Goal: Task Accomplishment & Management: Use online tool/utility

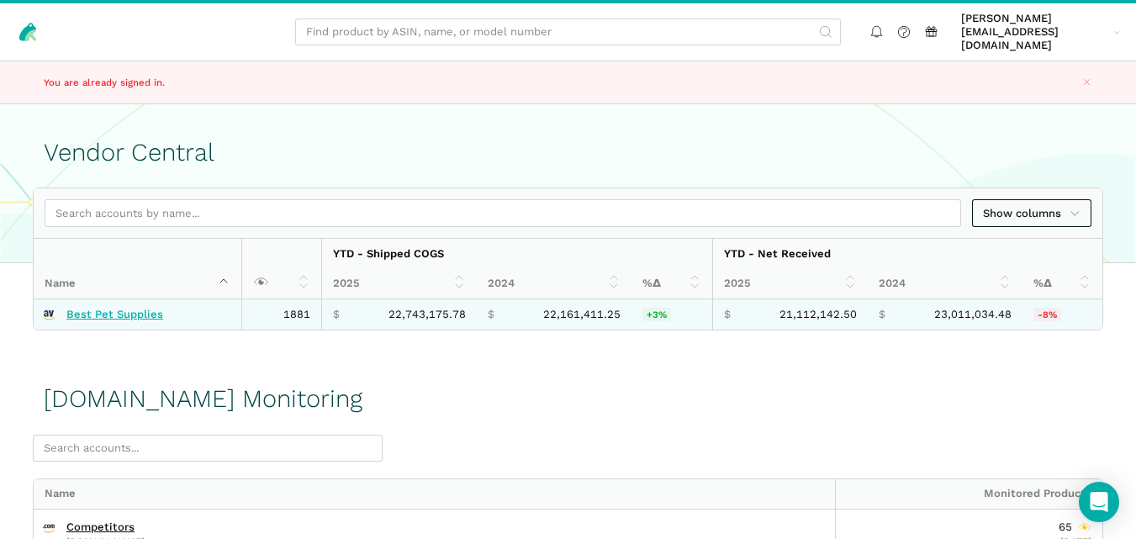
click at [126, 308] on link "Best Pet Supplies" at bounding box center [114, 314] width 97 height 13
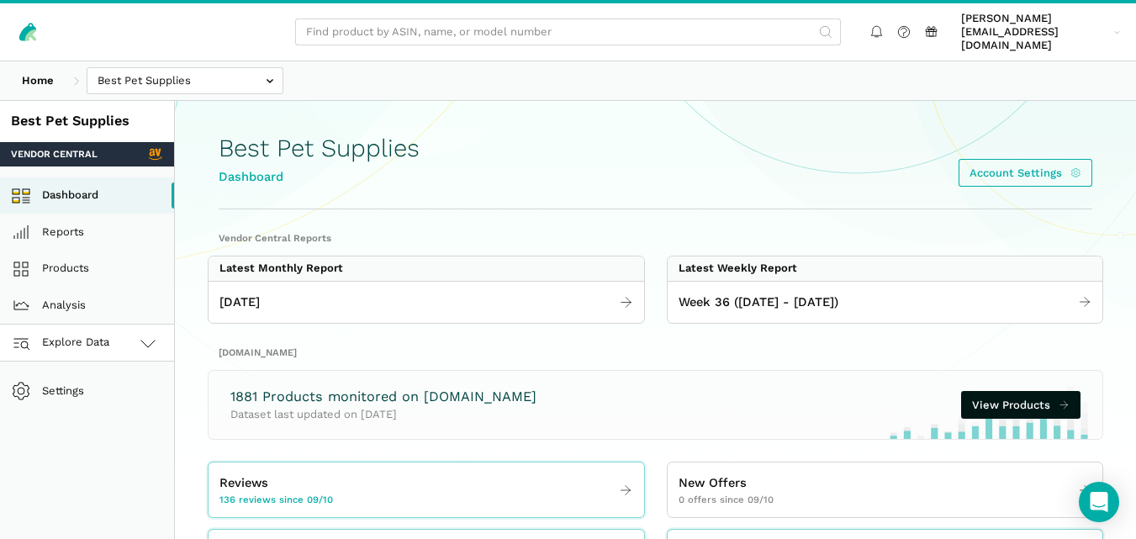
click at [147, 337] on icon at bounding box center [148, 343] width 20 height 20
click at [114, 404] on link "[DOMAIN_NAME]" at bounding box center [87, 417] width 174 height 37
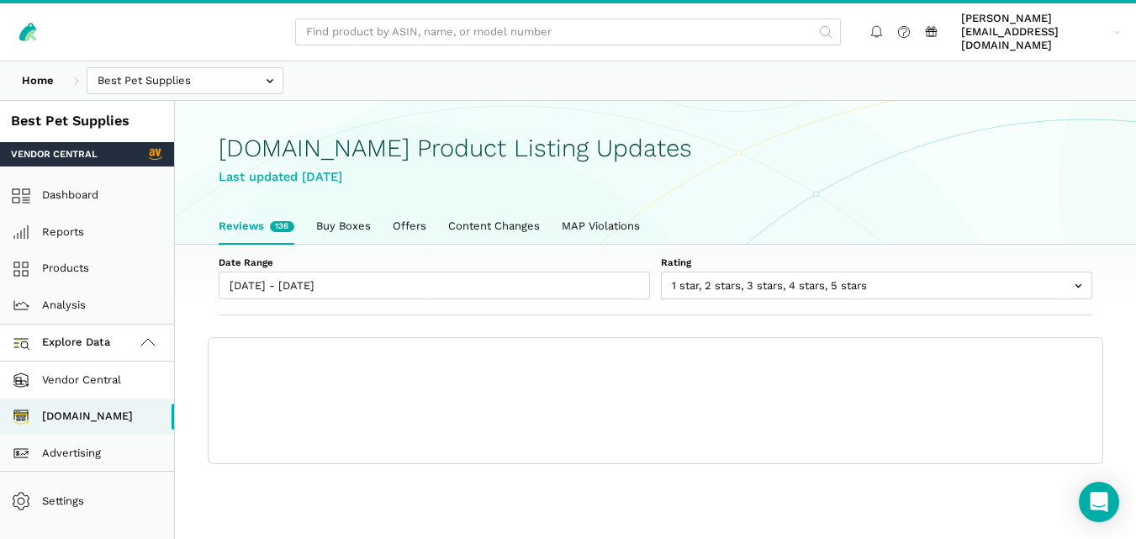
scroll to position [6, 0]
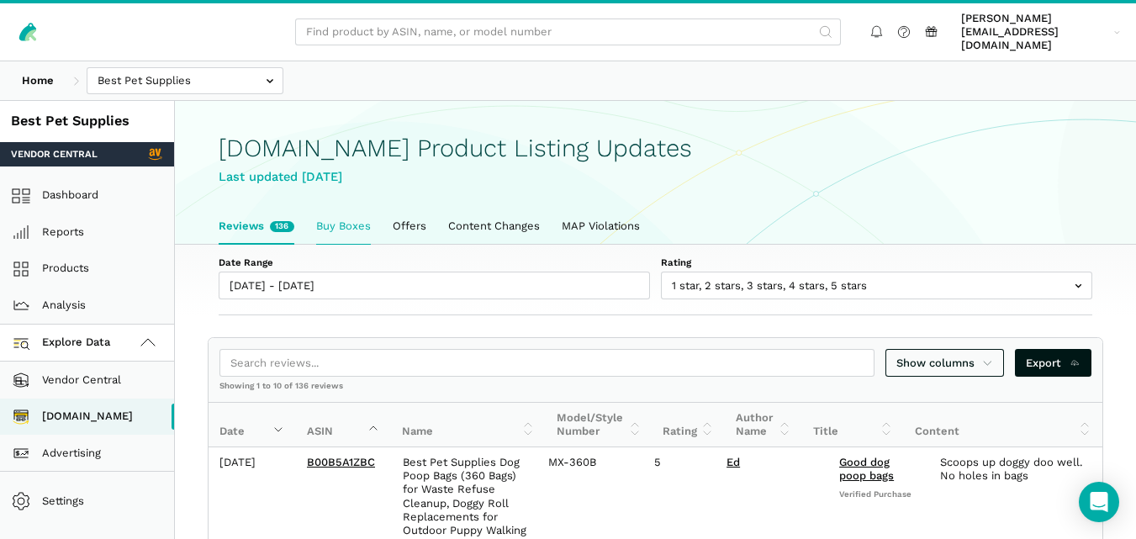
click at [343, 223] on link "Buy Boxes" at bounding box center [343, 226] width 77 height 35
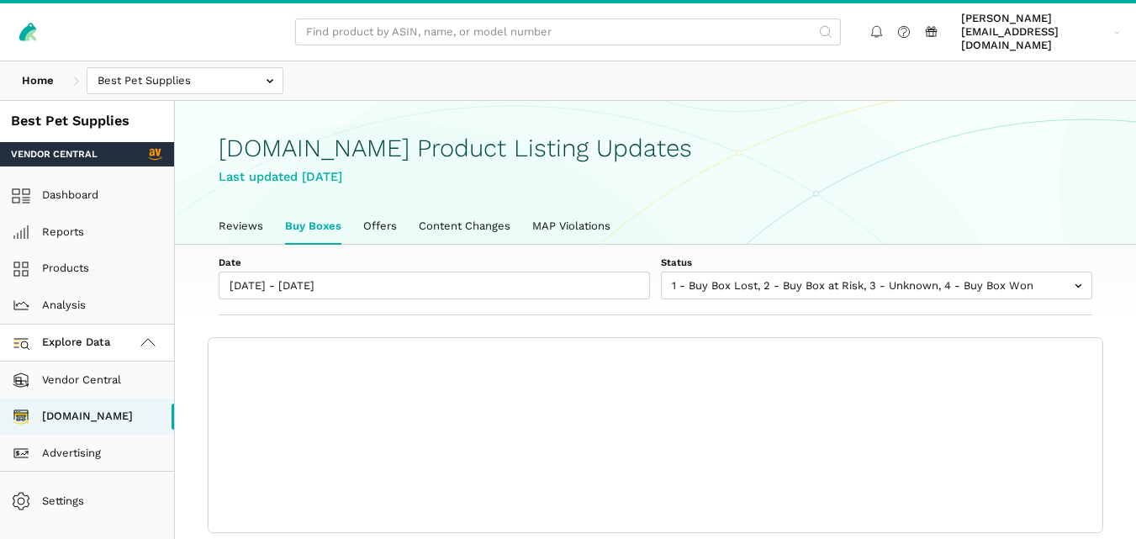
scroll to position [6, 0]
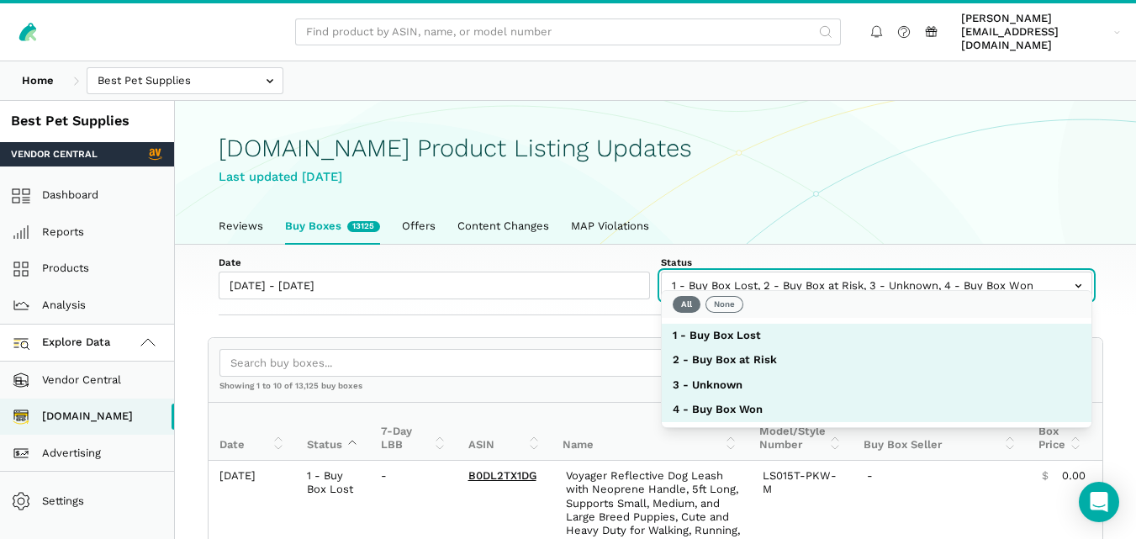
click at [756, 276] on input "text" at bounding box center [876, 286] width 431 height 28
click at [734, 300] on button "None" at bounding box center [725, 304] width 38 height 17
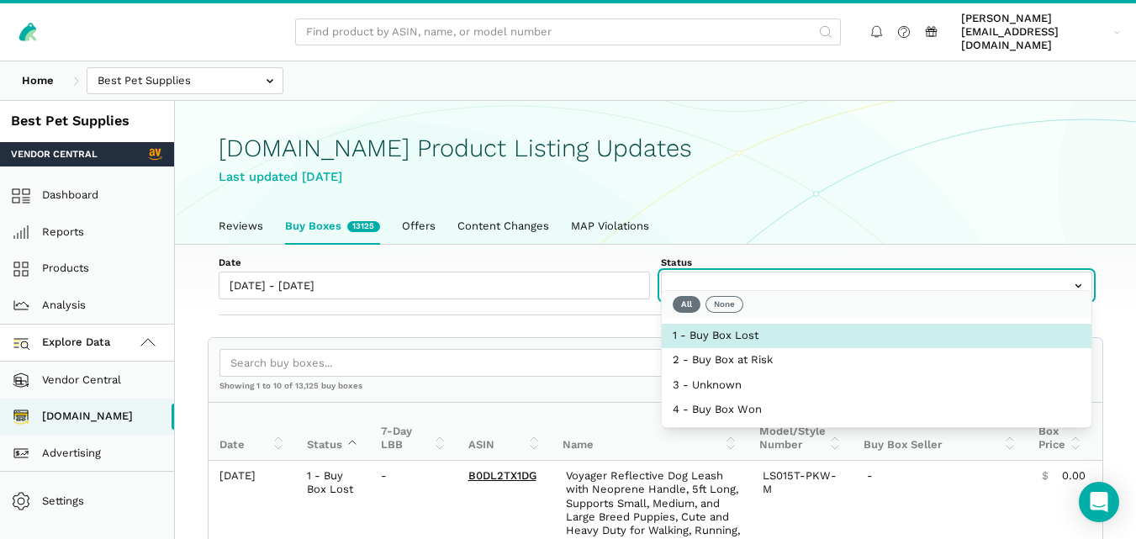
select select "1 - Buy Box Lost"
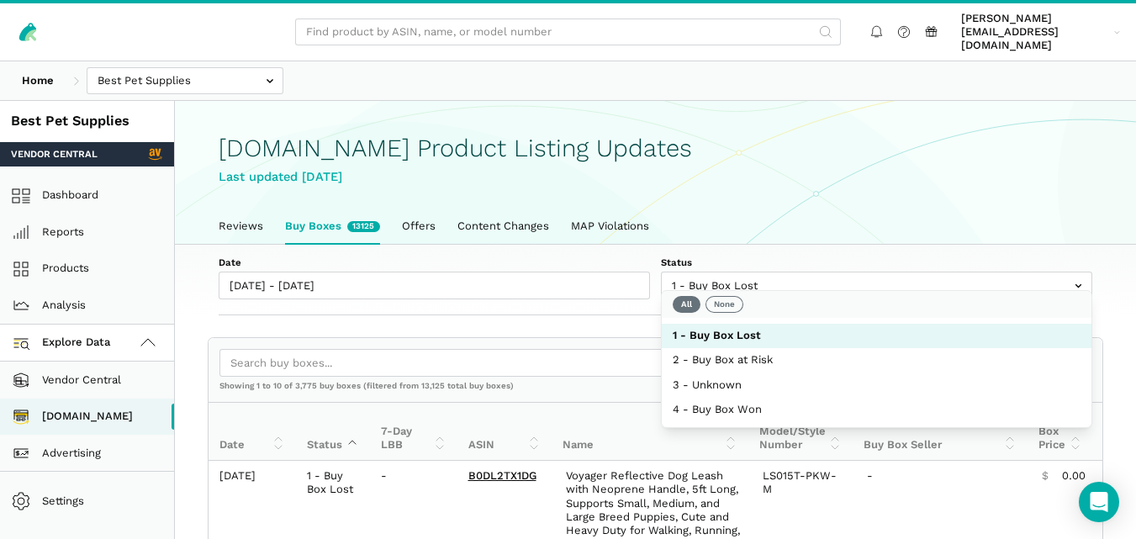
click at [633, 338] on div "Show columns Export" at bounding box center [656, 363] width 894 height 50
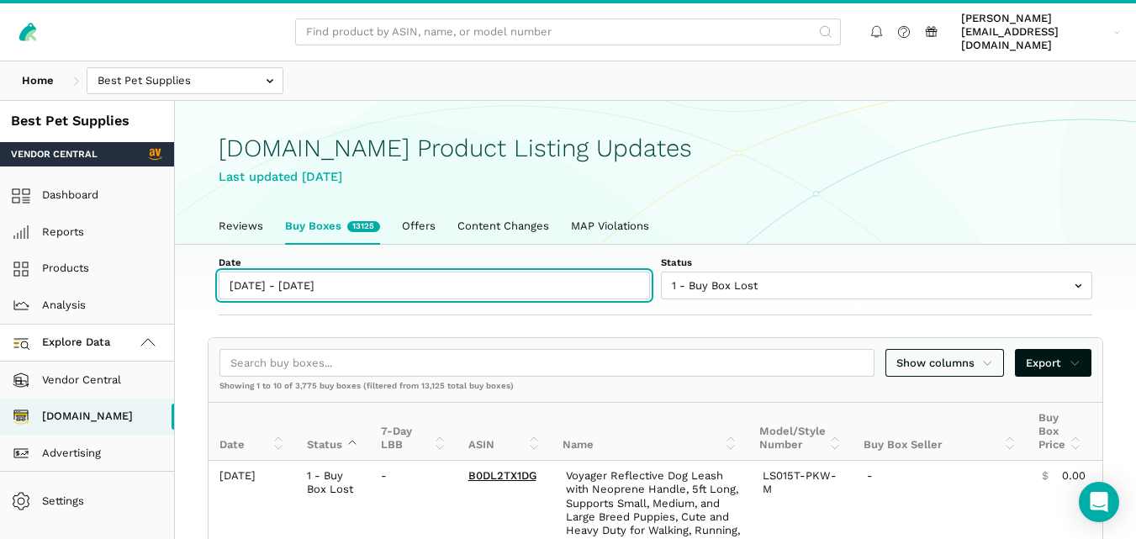
type input "[DATE]"
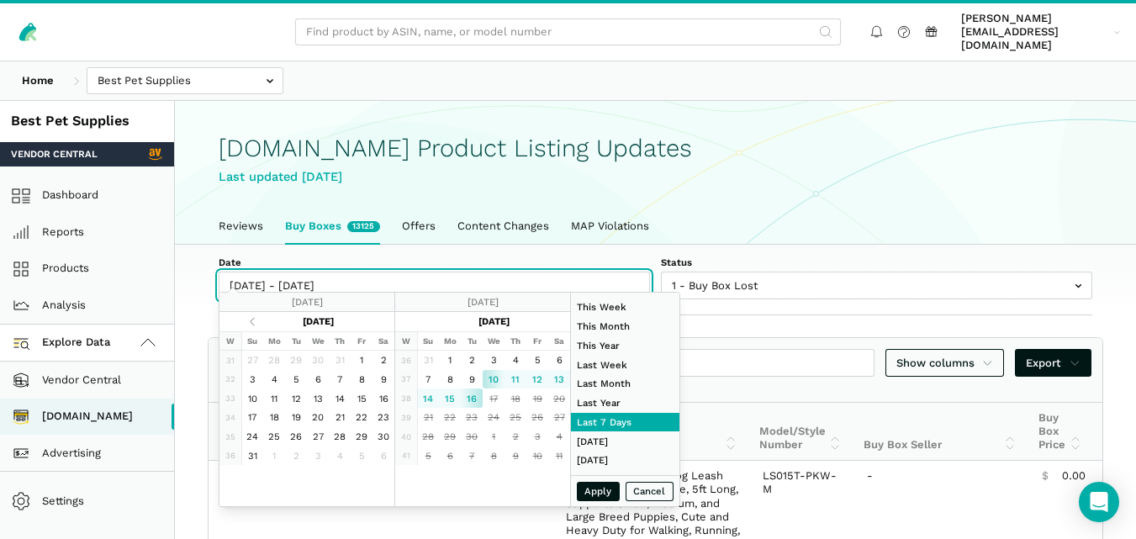
click at [339, 275] on input "[DATE] - [DATE]" at bounding box center [434, 286] width 431 height 28
type input "[DATE]"
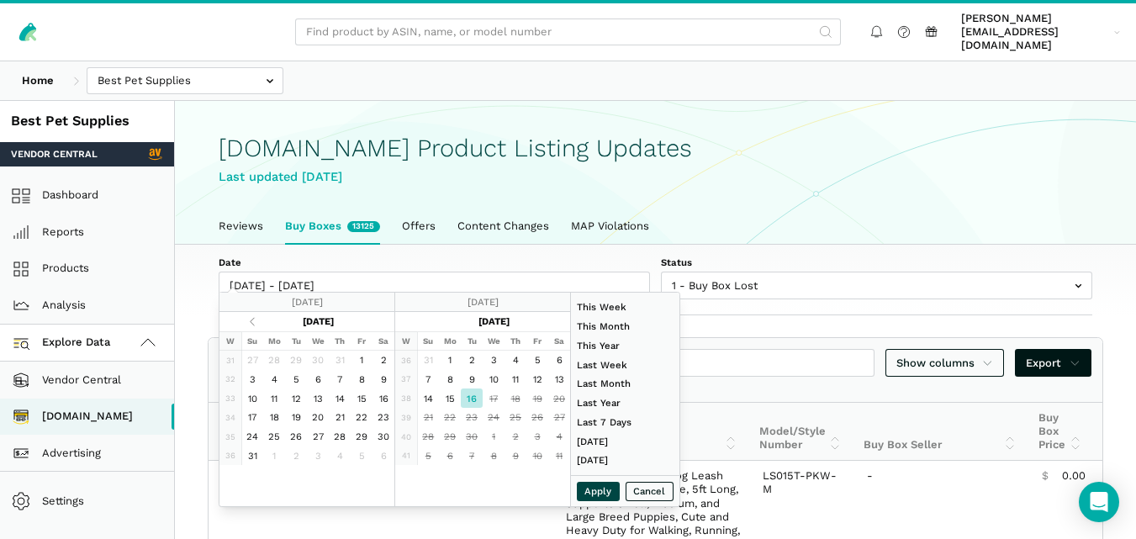
click at [603, 492] on button "Apply" at bounding box center [599, 491] width 44 height 19
type input "[DATE] - [DATE]"
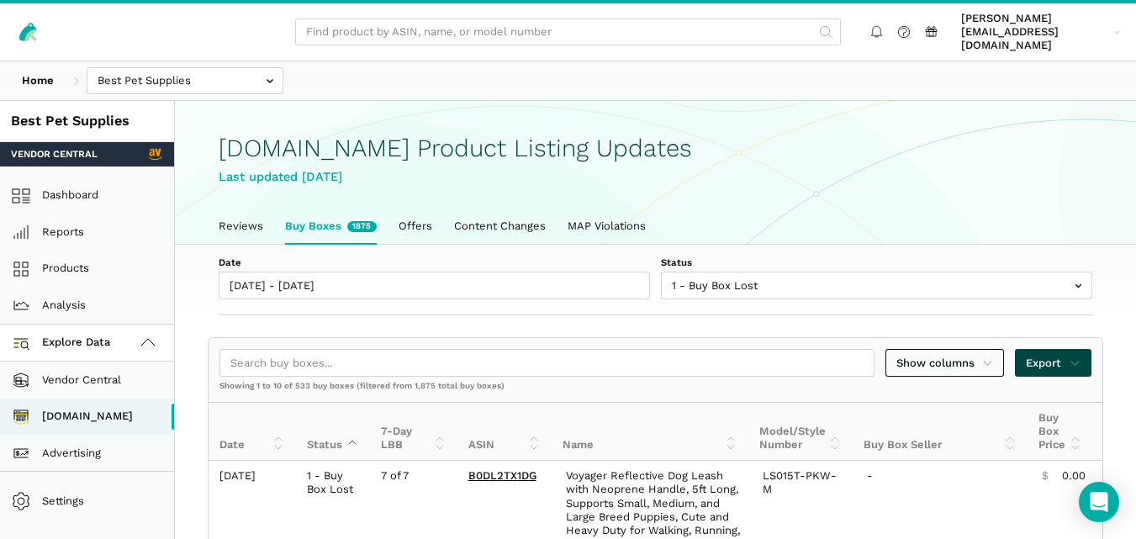
click at [1060, 355] on span "Export" at bounding box center [1053, 363] width 55 height 17
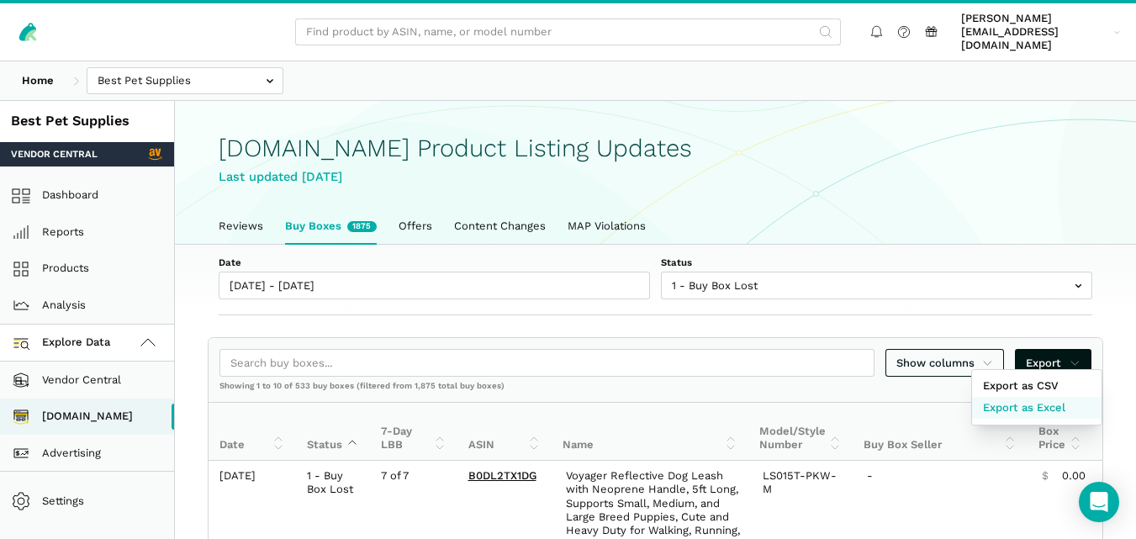
click at [1040, 403] on span "Export as Excel" at bounding box center [1024, 407] width 82 height 17
